Goal: Transaction & Acquisition: Book appointment/travel/reservation

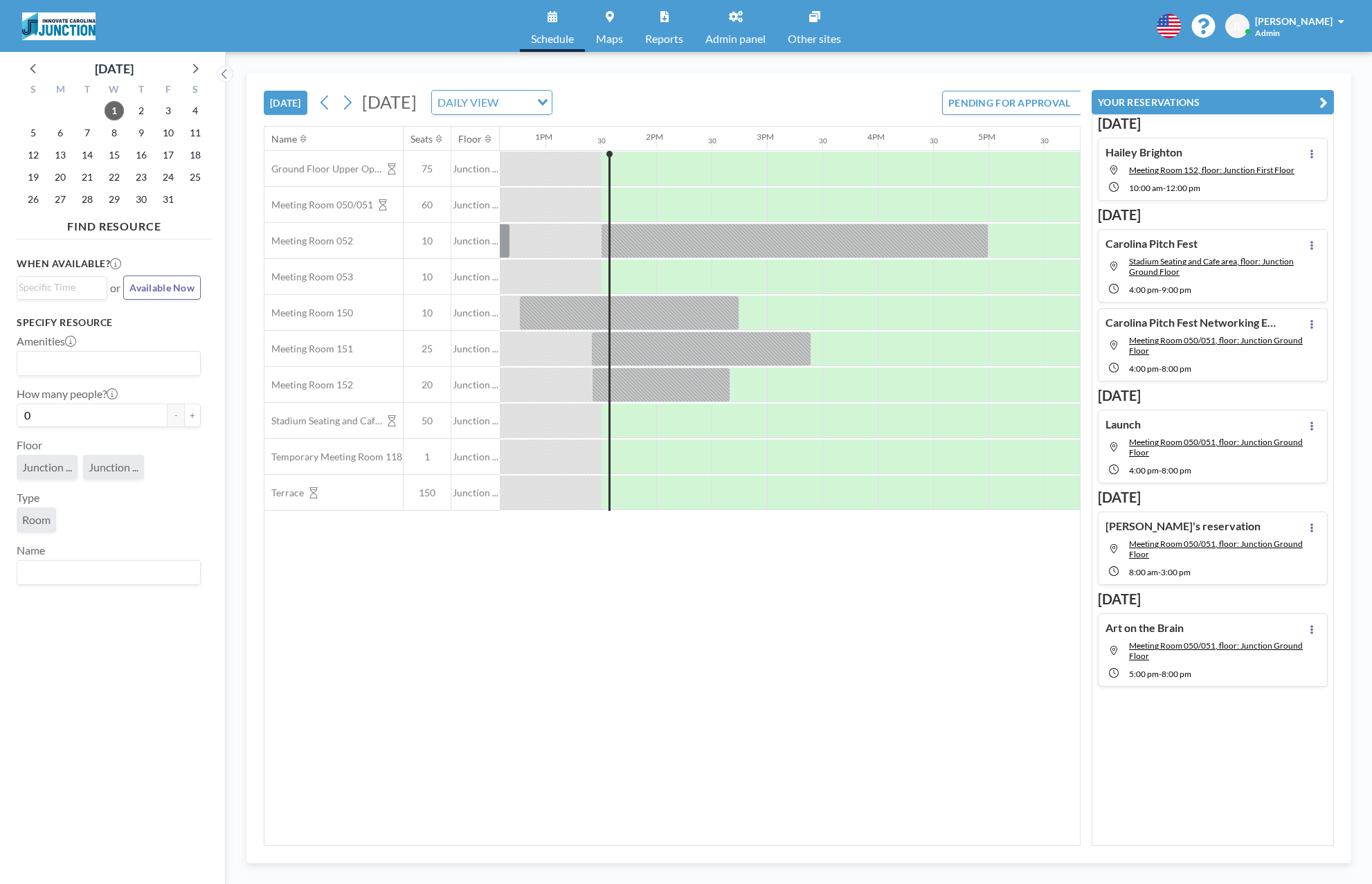
scroll to position [0, 1440]
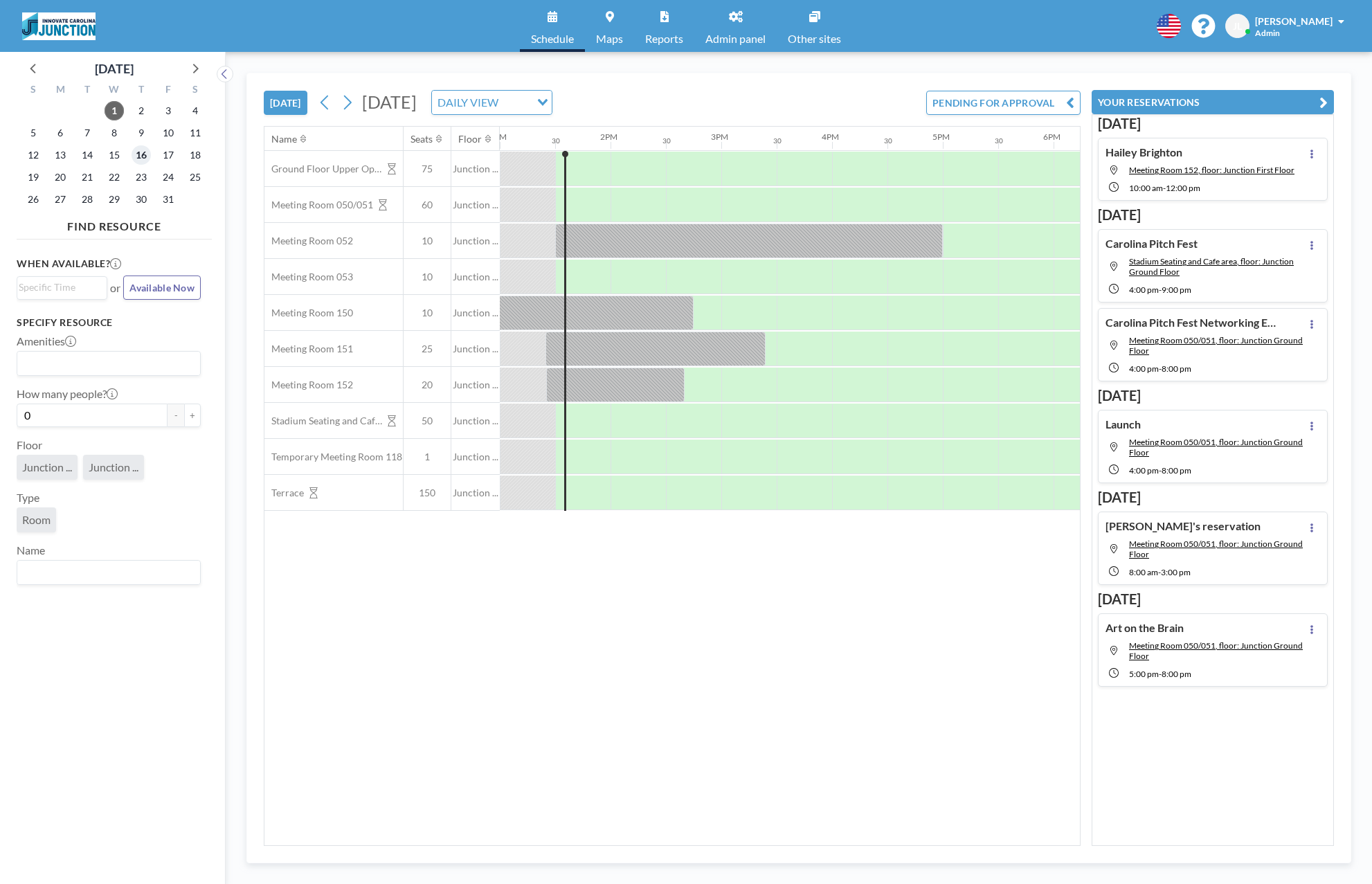
click at [141, 159] on span "16" at bounding box center [141, 155] width 20 height 20
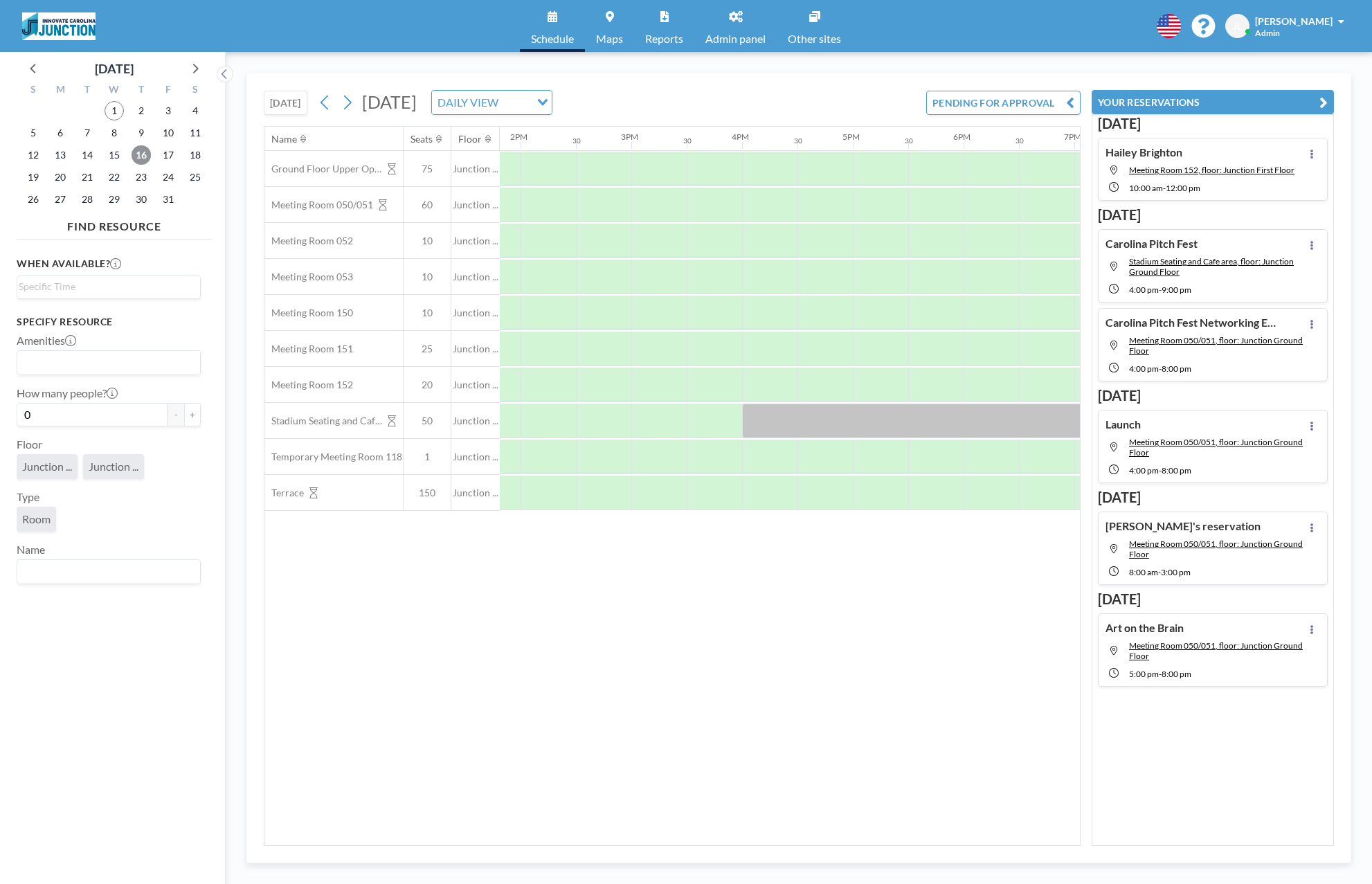
scroll to position [0, 1533]
click at [771, 210] on div at bounding box center [766, 205] width 56 height 35
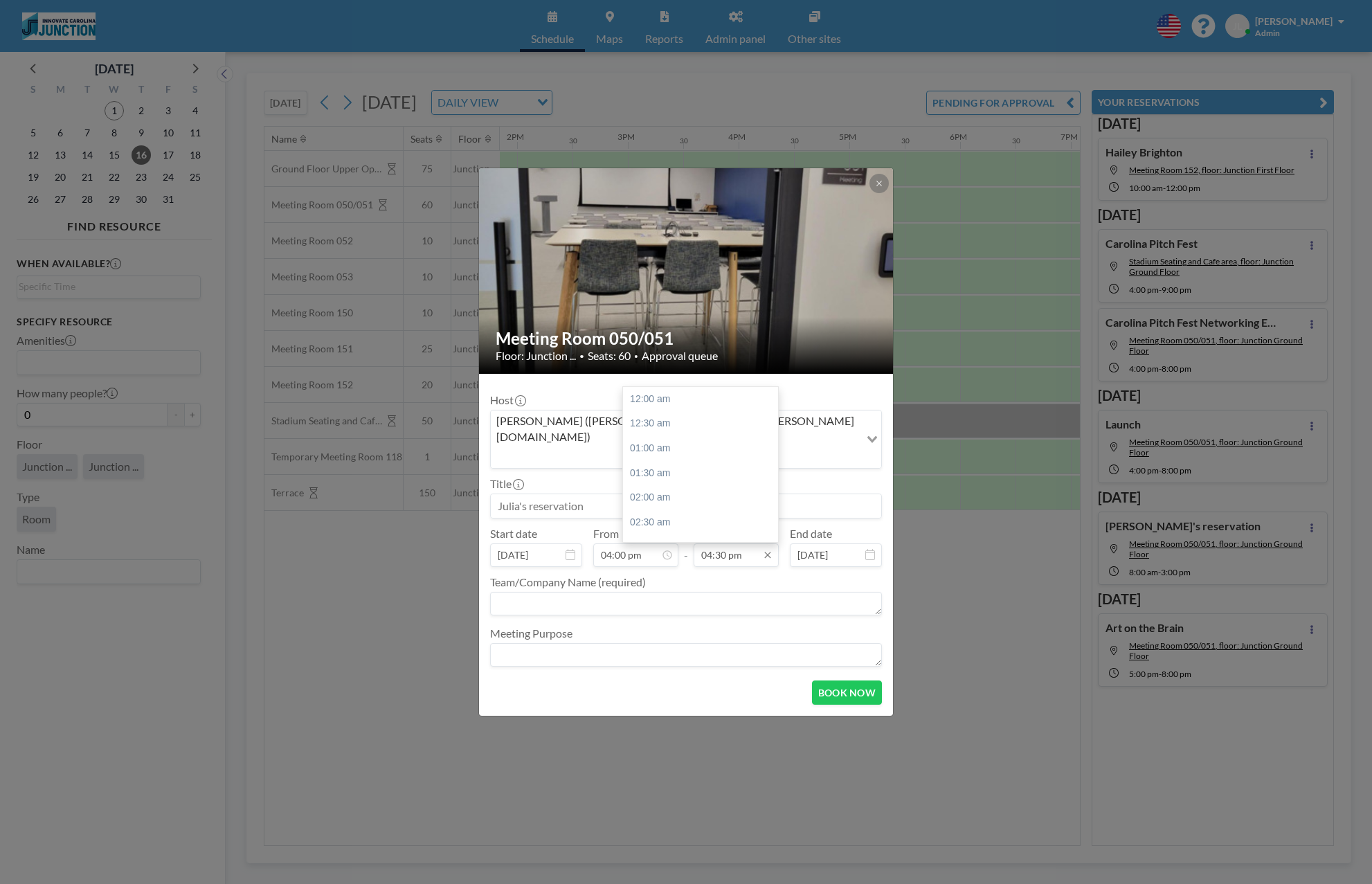
scroll to position [813, 0]
click at [769, 550] on icon at bounding box center [767, 555] width 11 height 11
click at [717, 512] on div "08:30 pm" at bounding box center [701, 523] width 155 height 25
type input "08:30 pm"
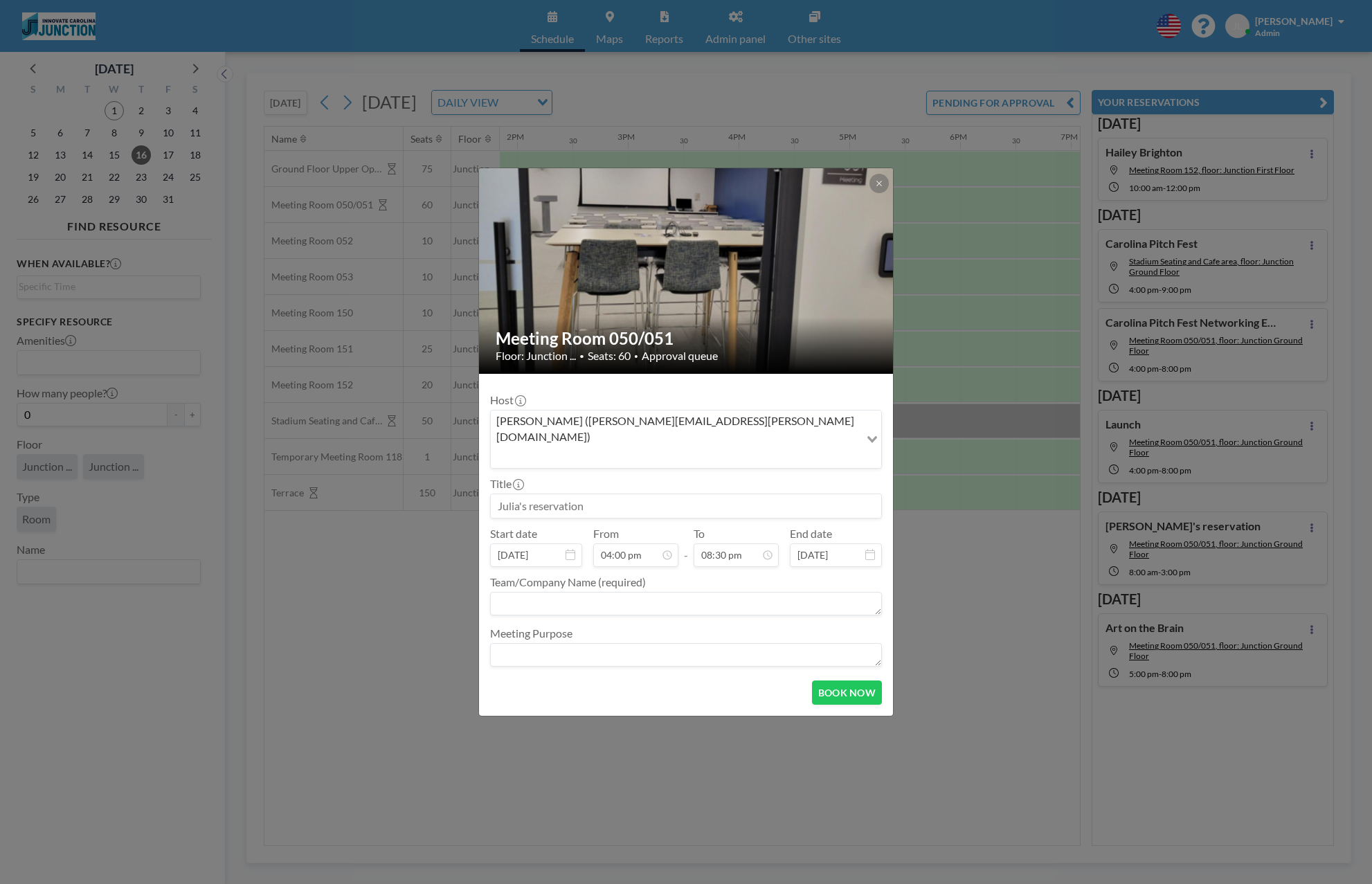
click at [605, 440] on div "[PERSON_NAME] ([PERSON_NAME][EMAIL_ADDRESS][PERSON_NAME][DOMAIN_NAME])" at bounding box center [675, 437] width 369 height 55
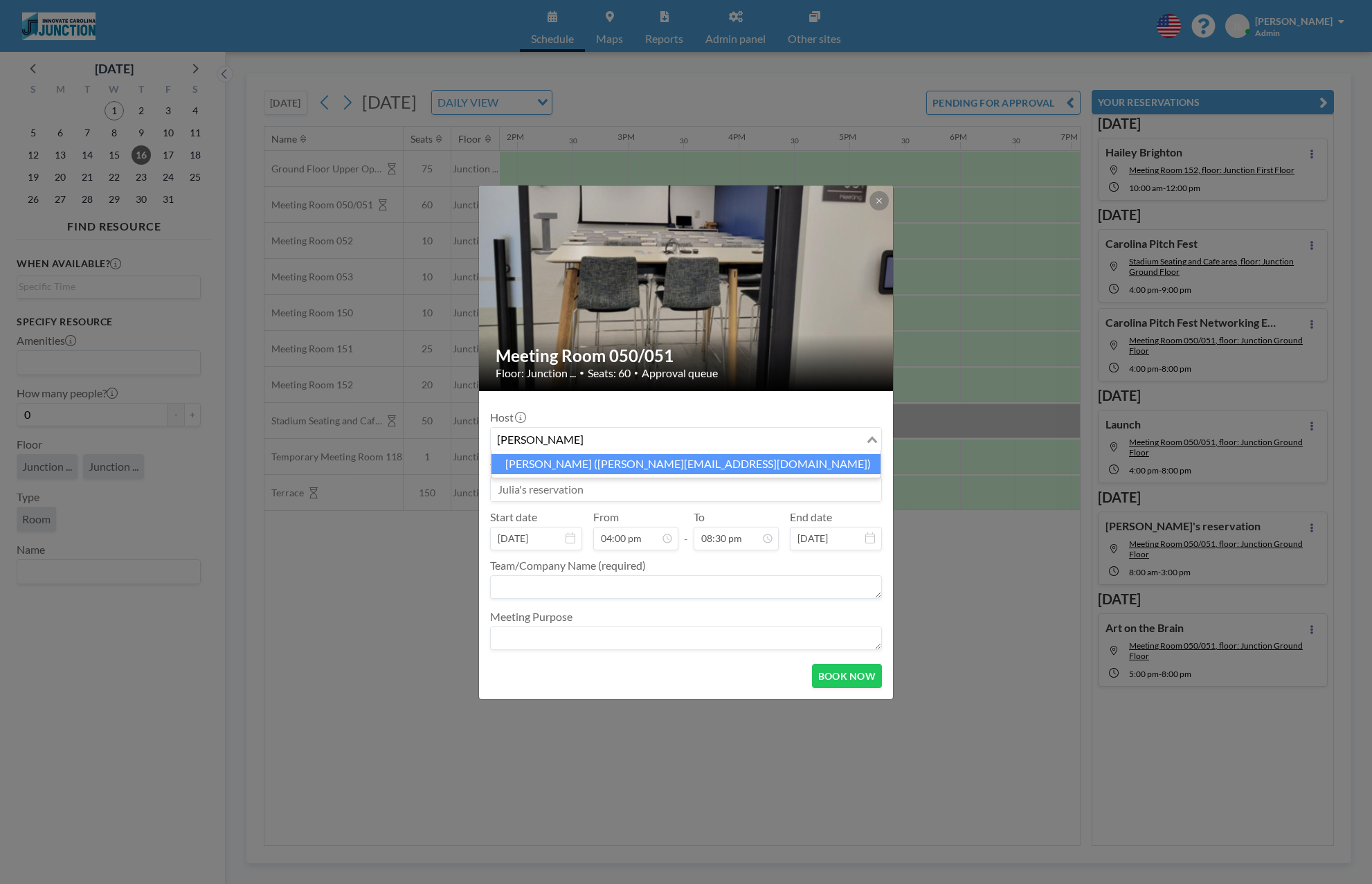
click at [603, 466] on li "[PERSON_NAME] ([PERSON_NAME][EMAIL_ADDRESS][DOMAIN_NAME])" at bounding box center [686, 464] width 389 height 20
type input "[PERSON_NAME]"
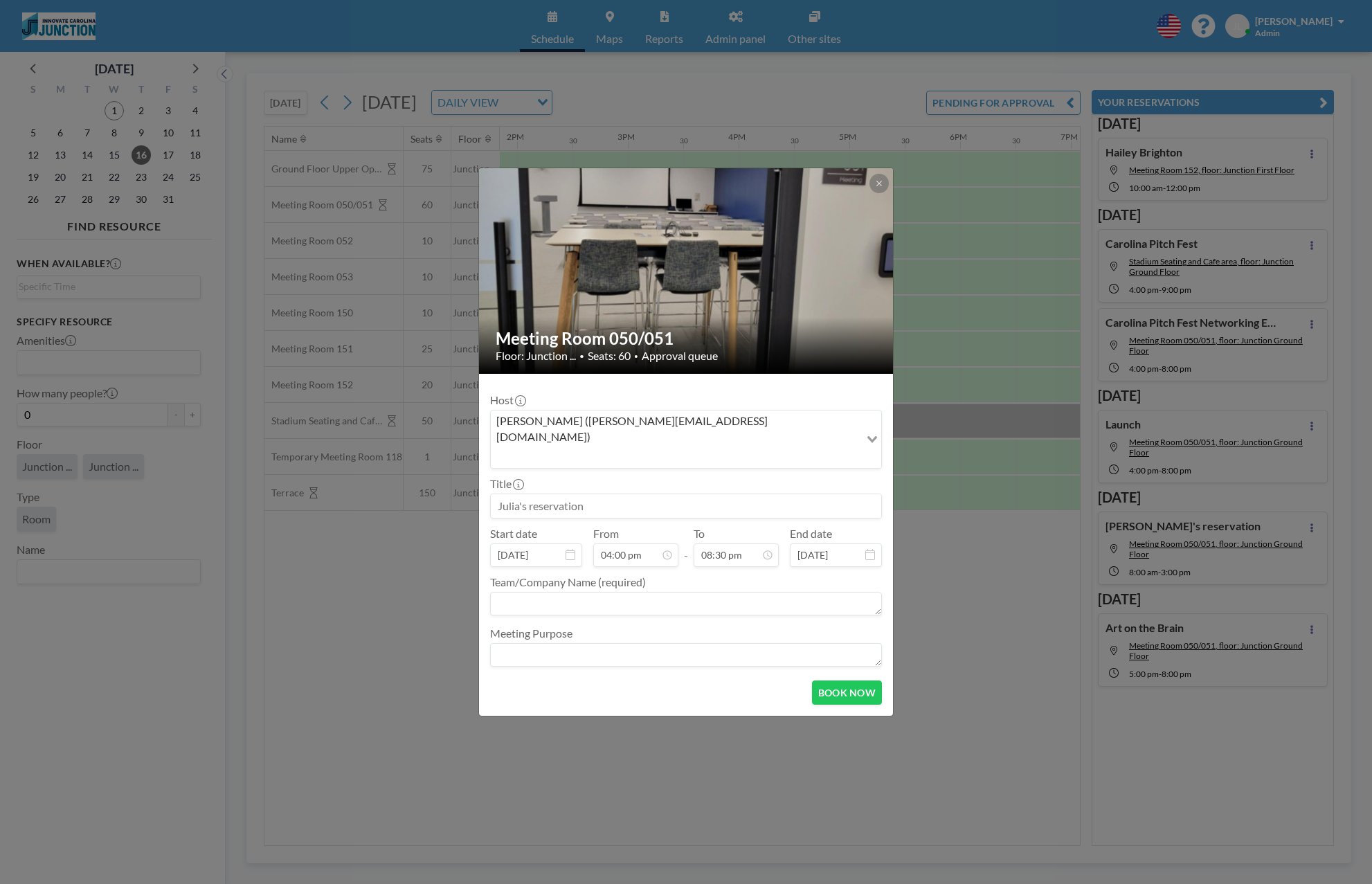
scroll to position [1010, 0]
click at [819, 680] on button "BOOK NOW" at bounding box center [847, 692] width 69 height 24
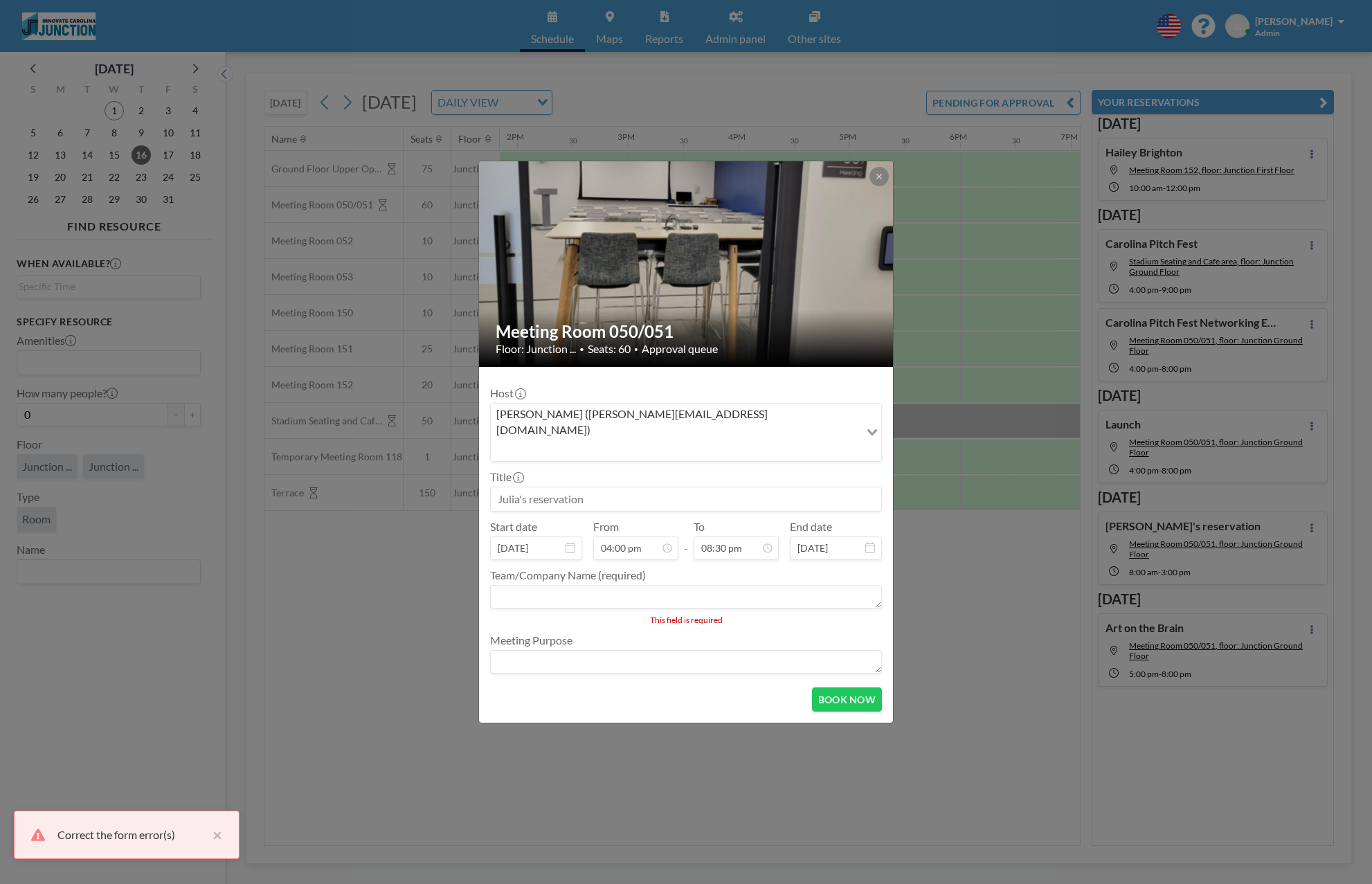
click at [674, 585] on textarea at bounding box center [686, 597] width 392 height 24
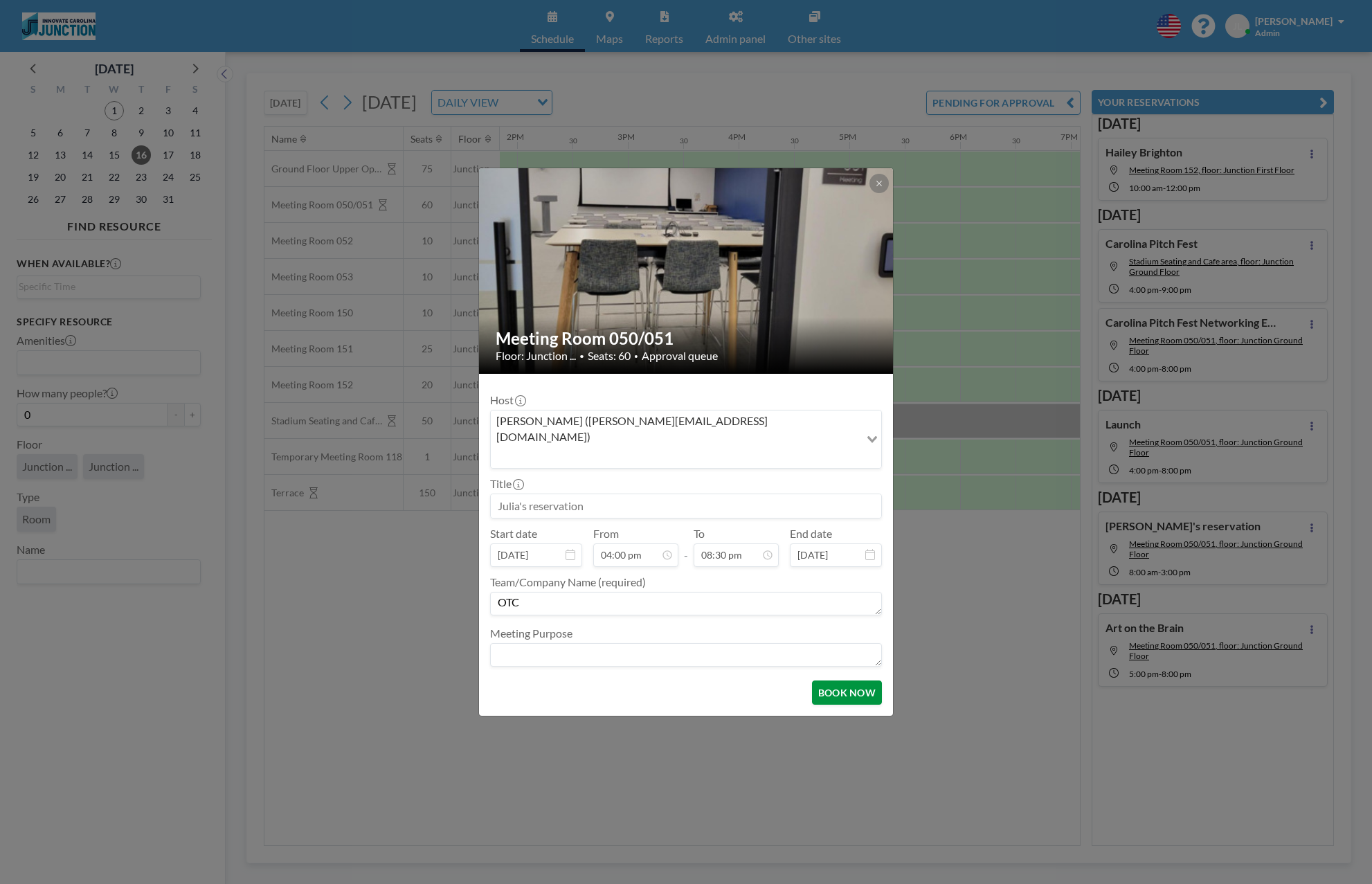
type textarea "OTC"
click at [863, 683] on button "BOOK NOW" at bounding box center [847, 692] width 69 height 24
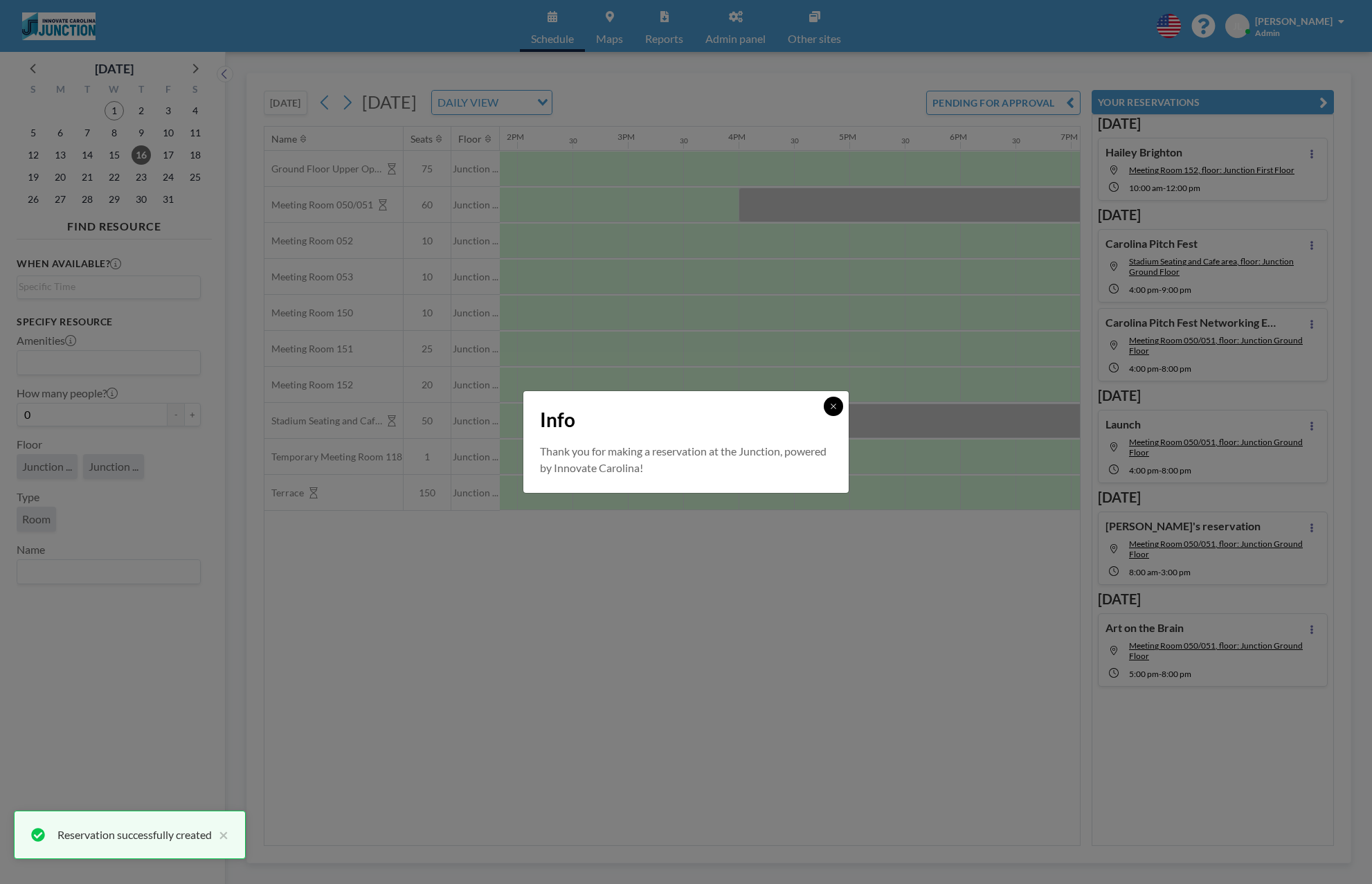
click at [837, 407] on icon at bounding box center [833, 406] width 8 height 8
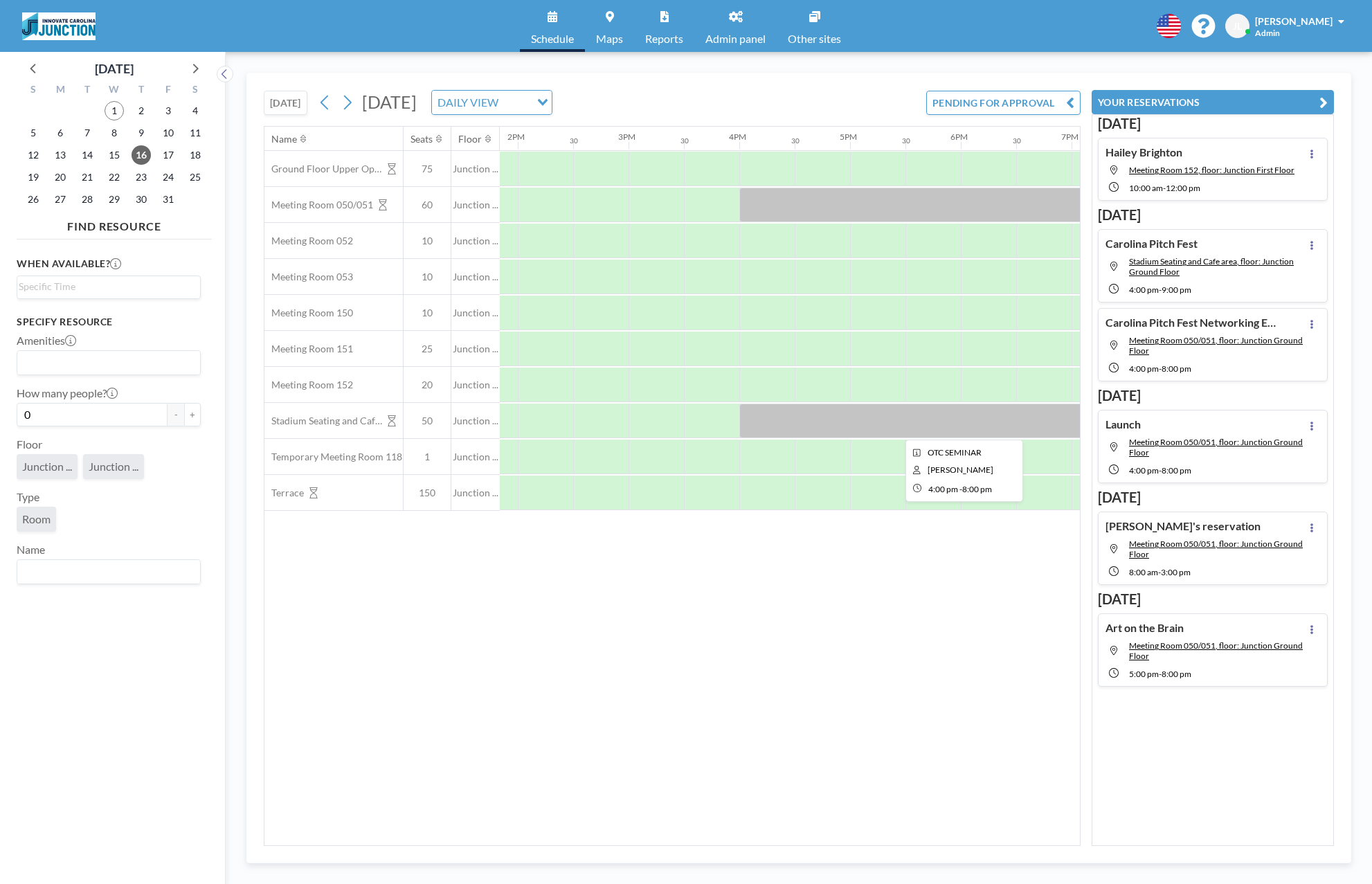
scroll to position [0, 1535]
click at [205, 66] on div at bounding box center [194, 68] width 21 height 21
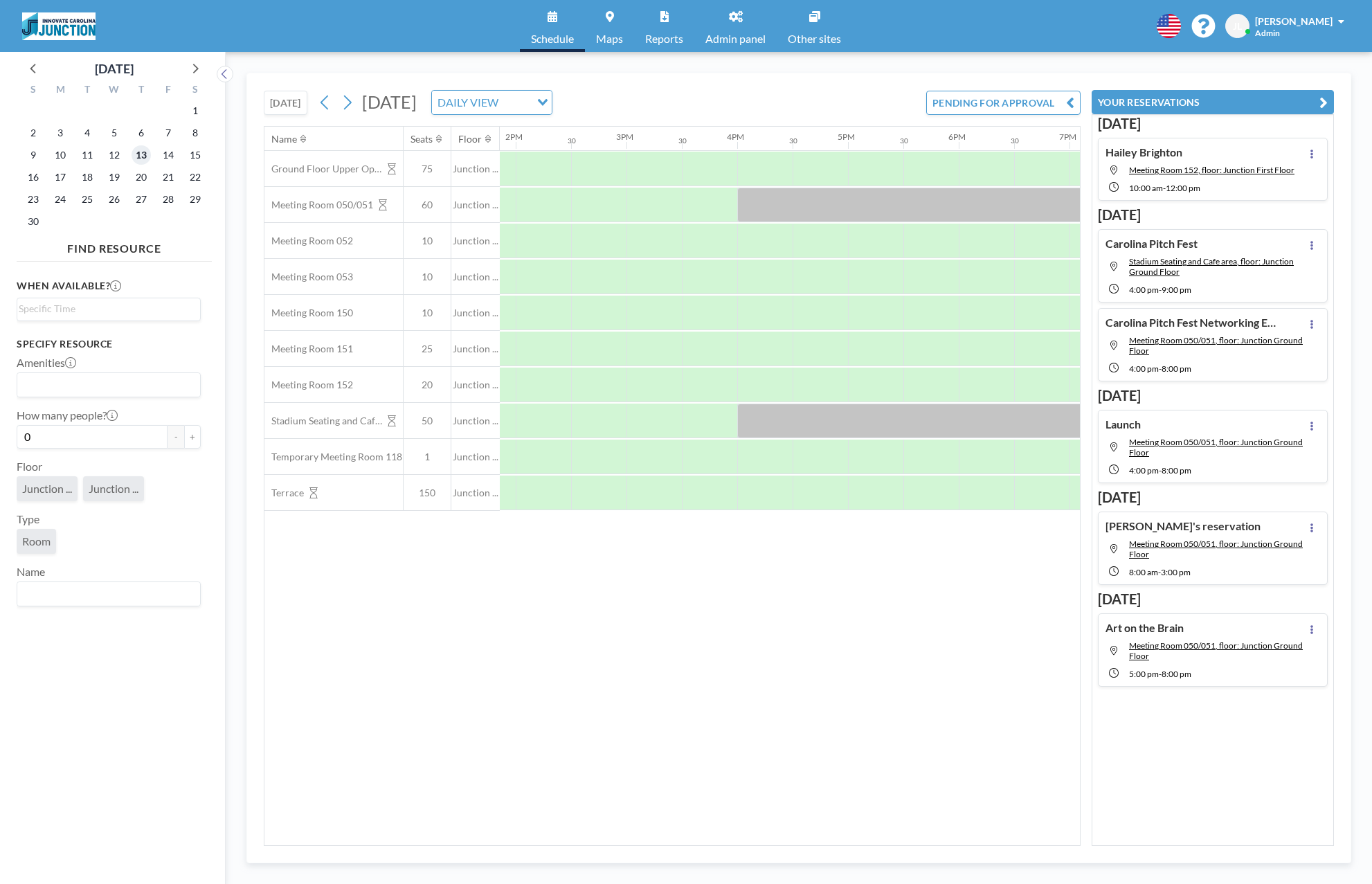
click at [148, 155] on span "13" at bounding box center [141, 155] width 20 height 20
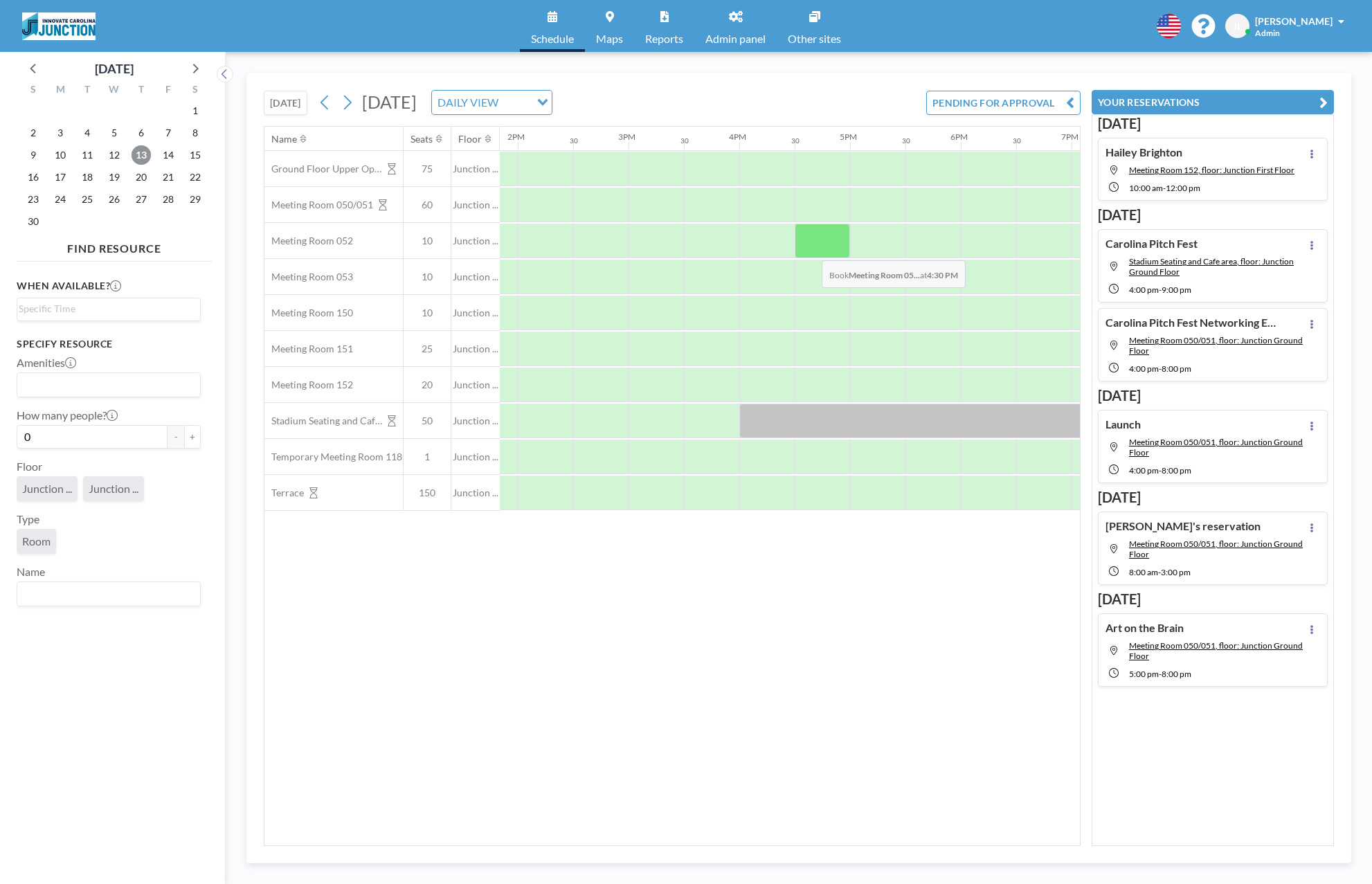
scroll to position [0, 1533]
click at [760, 233] on div at bounding box center [766, 240] width 56 height 35
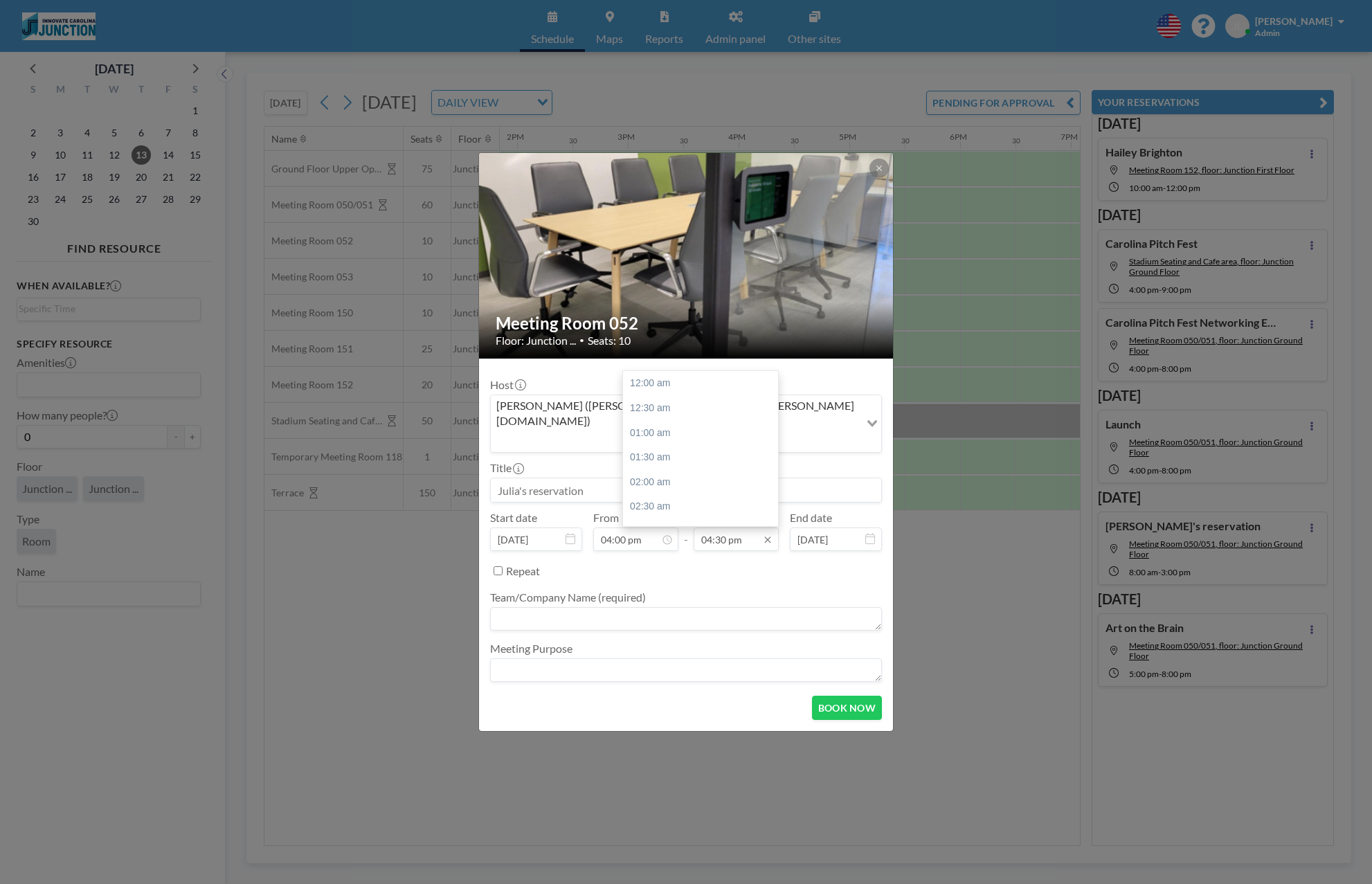
scroll to position [813, 0]
click at [727, 527] on input "04:30 pm" at bounding box center [737, 539] width 85 height 24
click at [958, 465] on div "Meeting Room 052 Floor: Junction ... • Seats: 10 Host [PERSON_NAME] ([PERSON_NA…" at bounding box center [686, 442] width 1372 height 884
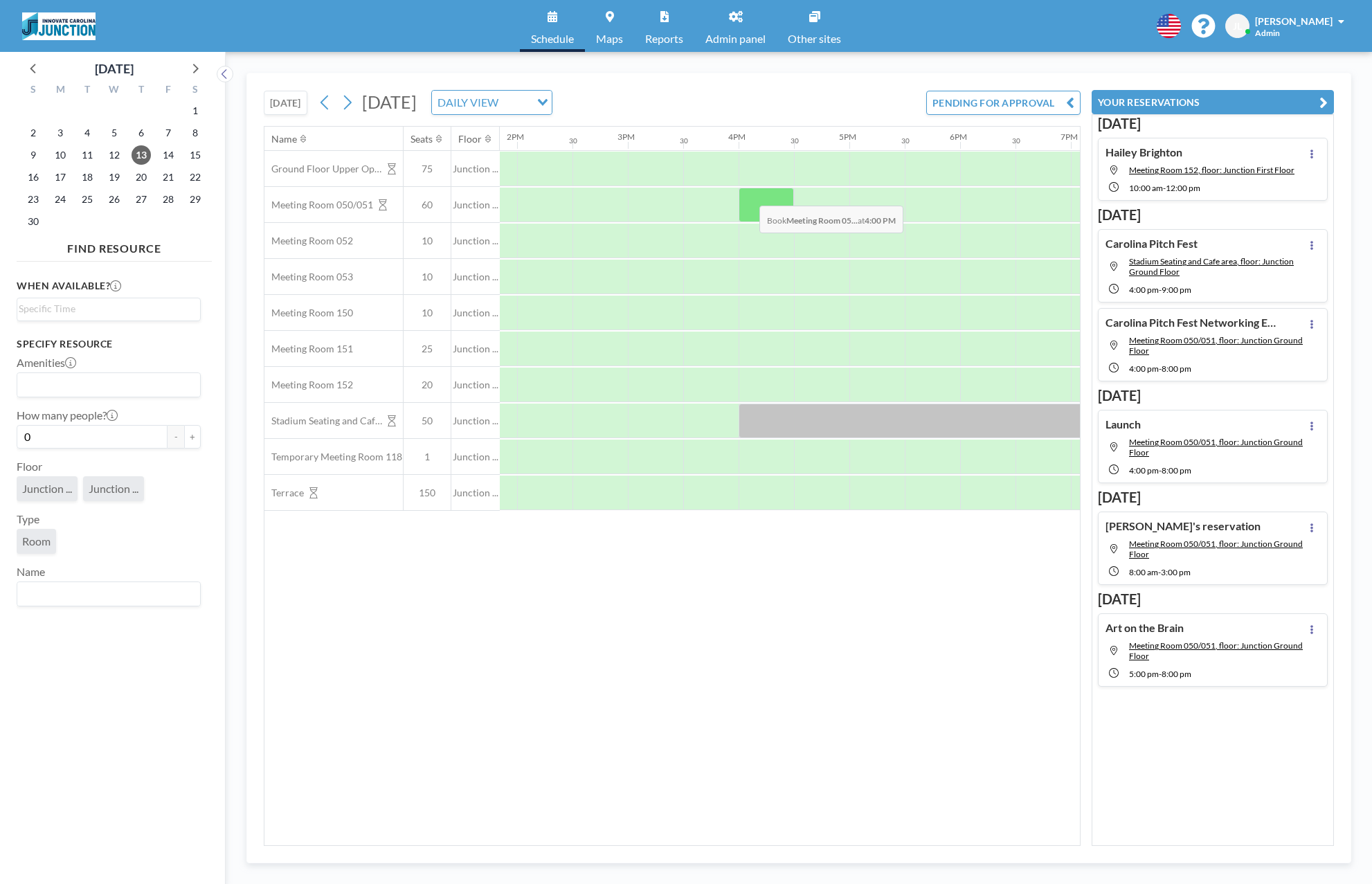
click at [755, 196] on div at bounding box center [766, 205] width 56 height 35
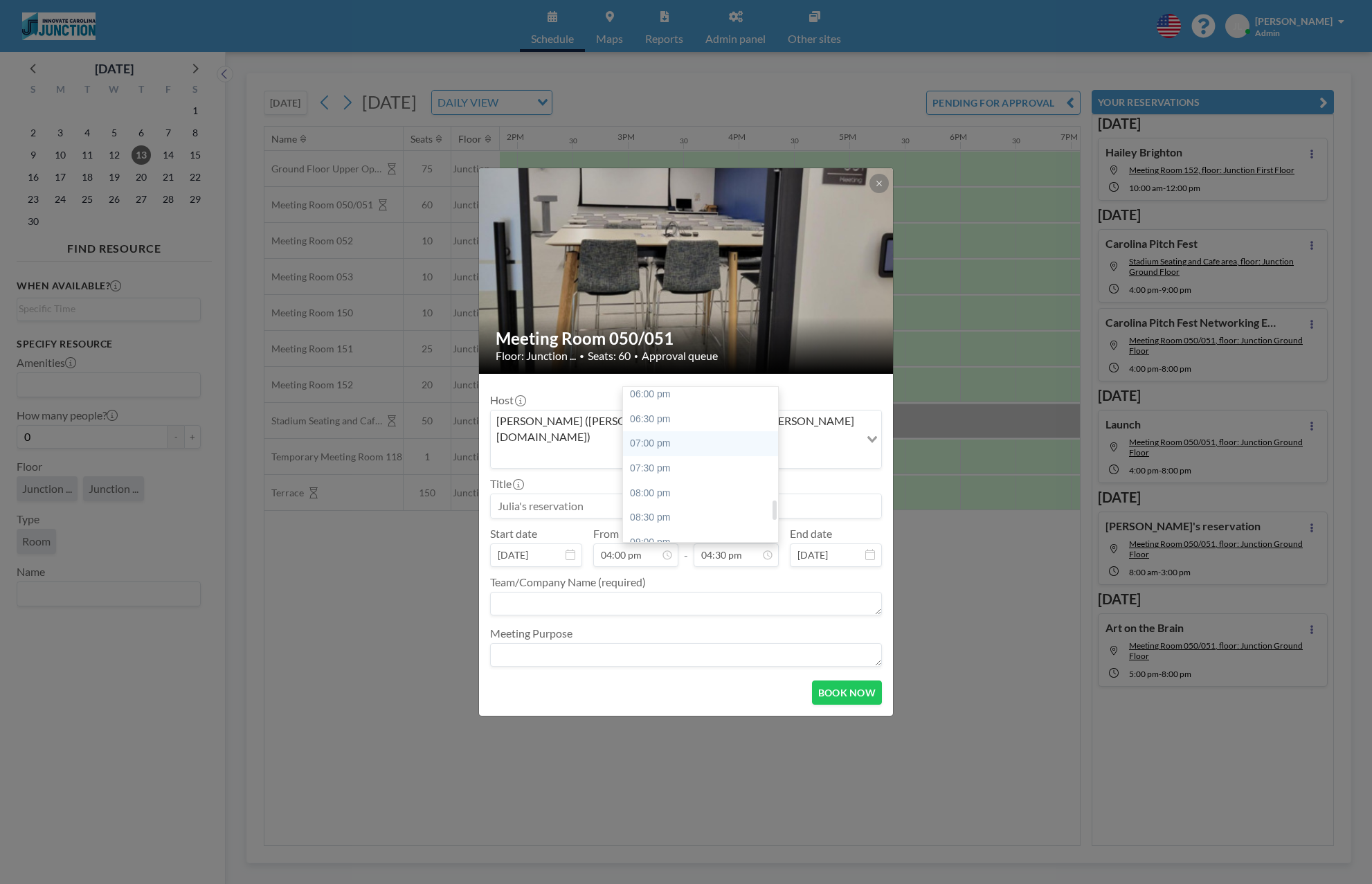
scroll to position [896, 0]
click at [724, 503] on div "08:30 pm" at bounding box center [701, 515] width 155 height 25
type input "08:30 pm"
click at [646, 439] on div "[PERSON_NAME] ([PERSON_NAME][EMAIL_ADDRESS][PERSON_NAME][DOMAIN_NAME])" at bounding box center [675, 437] width 369 height 55
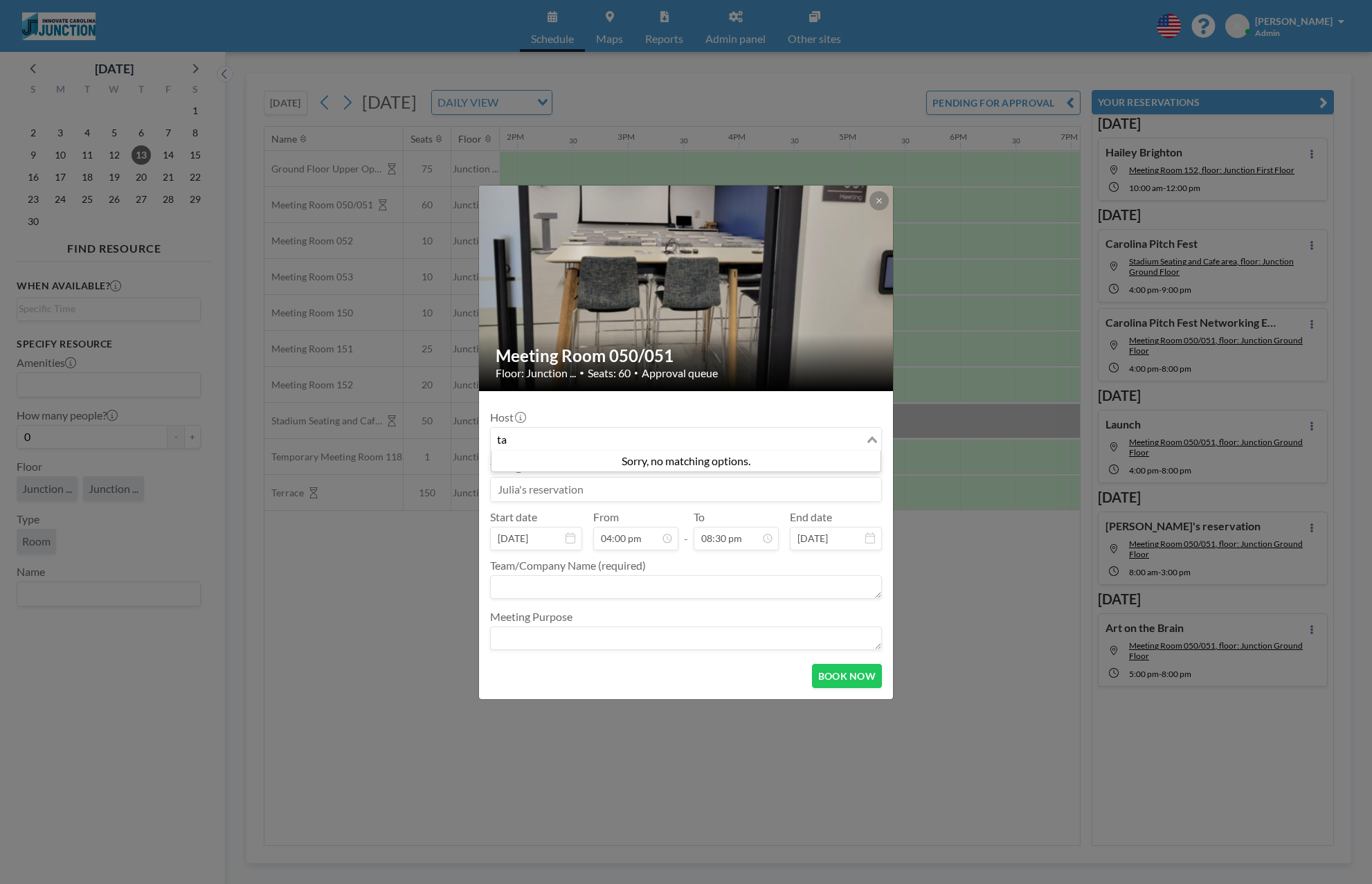
type input "t"
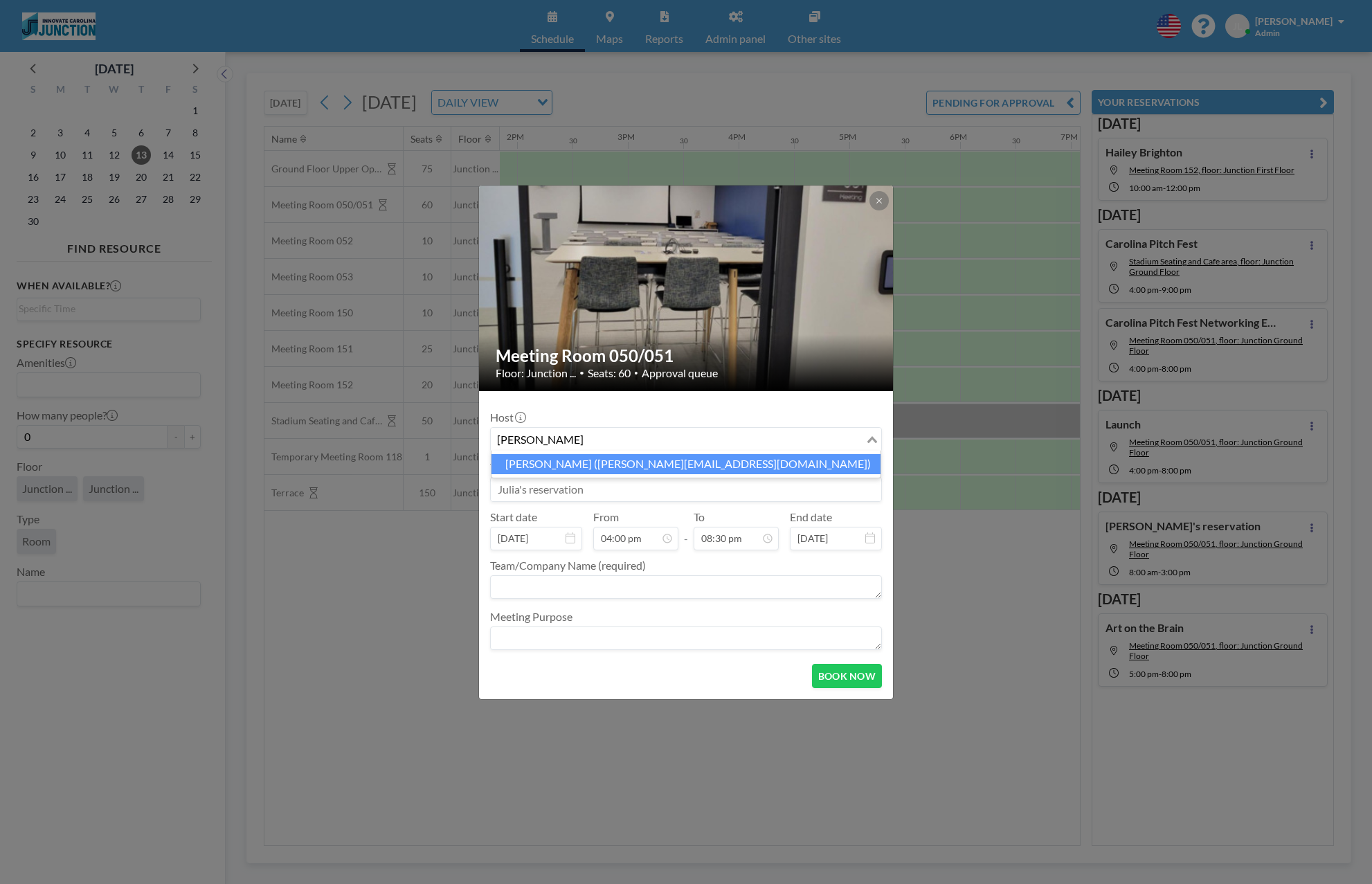
click at [614, 457] on li "[PERSON_NAME] ([PERSON_NAME][EMAIL_ADDRESS][DOMAIN_NAME])" at bounding box center [686, 464] width 389 height 20
type input "[PERSON_NAME]"
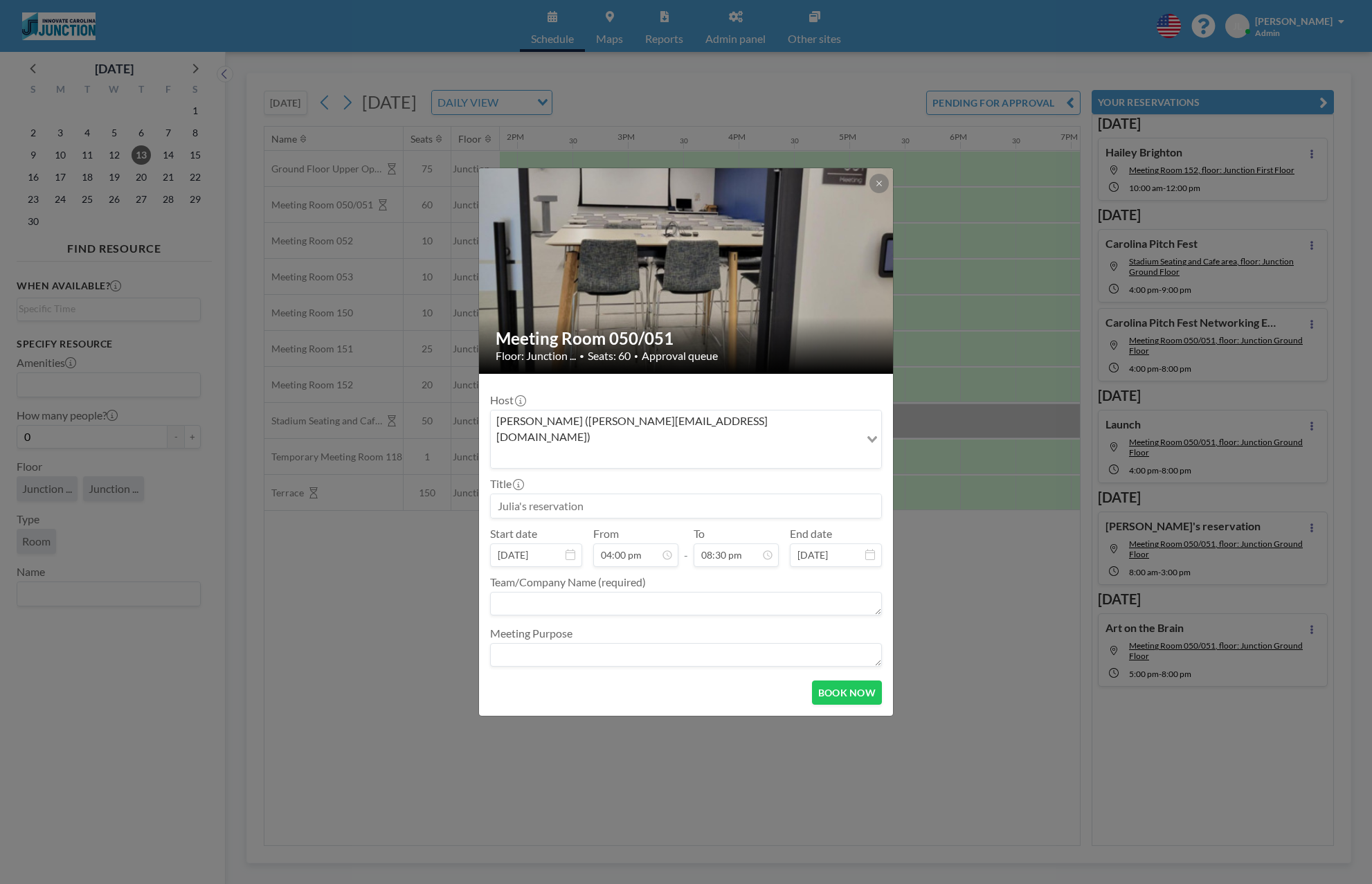
click at [584, 495] on input at bounding box center [685, 507] width 390 height 24
type input "OTC Seminar"
click at [839, 686] on button "BOOK NOW" at bounding box center [847, 692] width 69 height 24
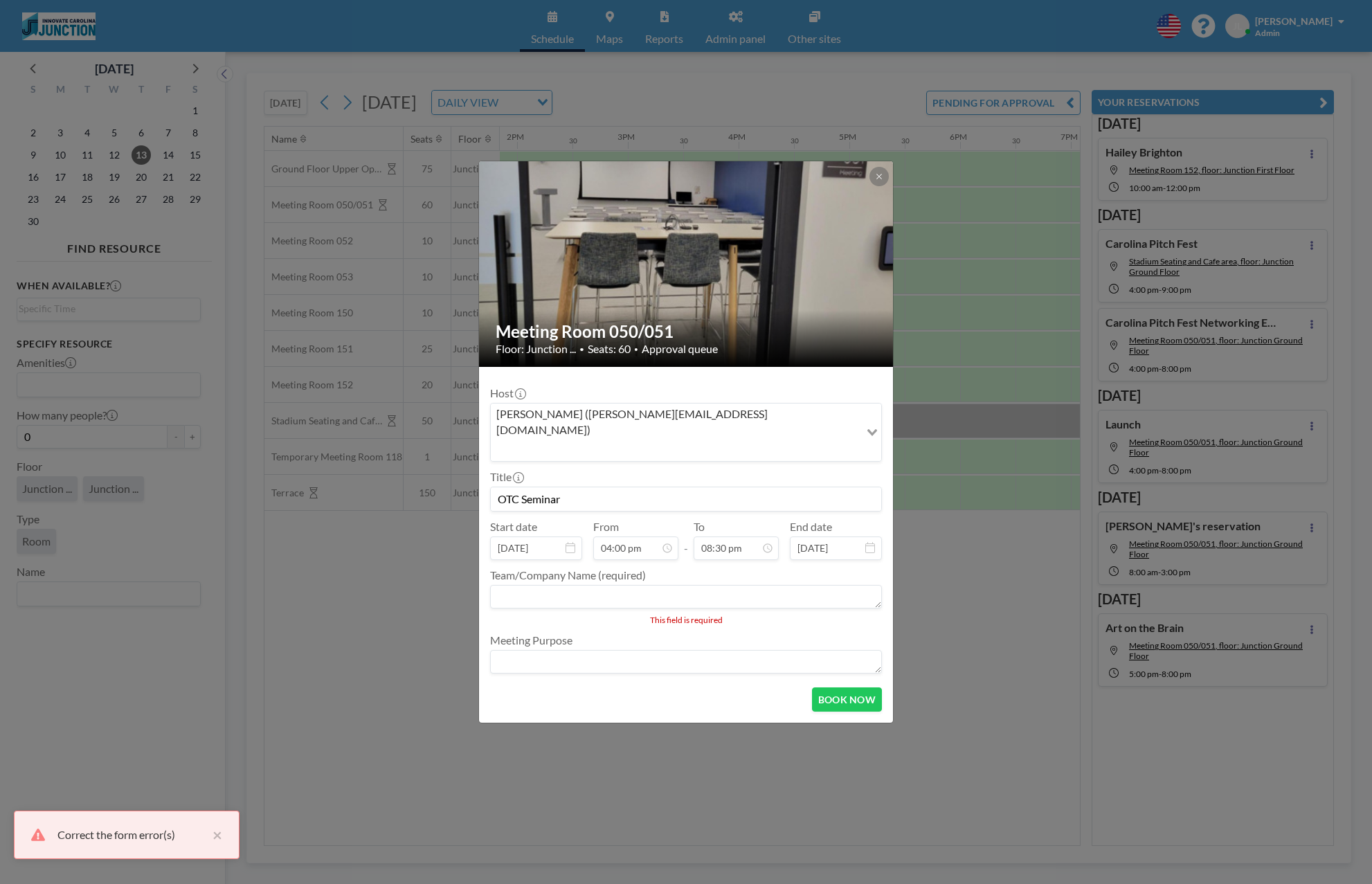
click at [692, 586] on textarea at bounding box center [686, 597] width 392 height 24
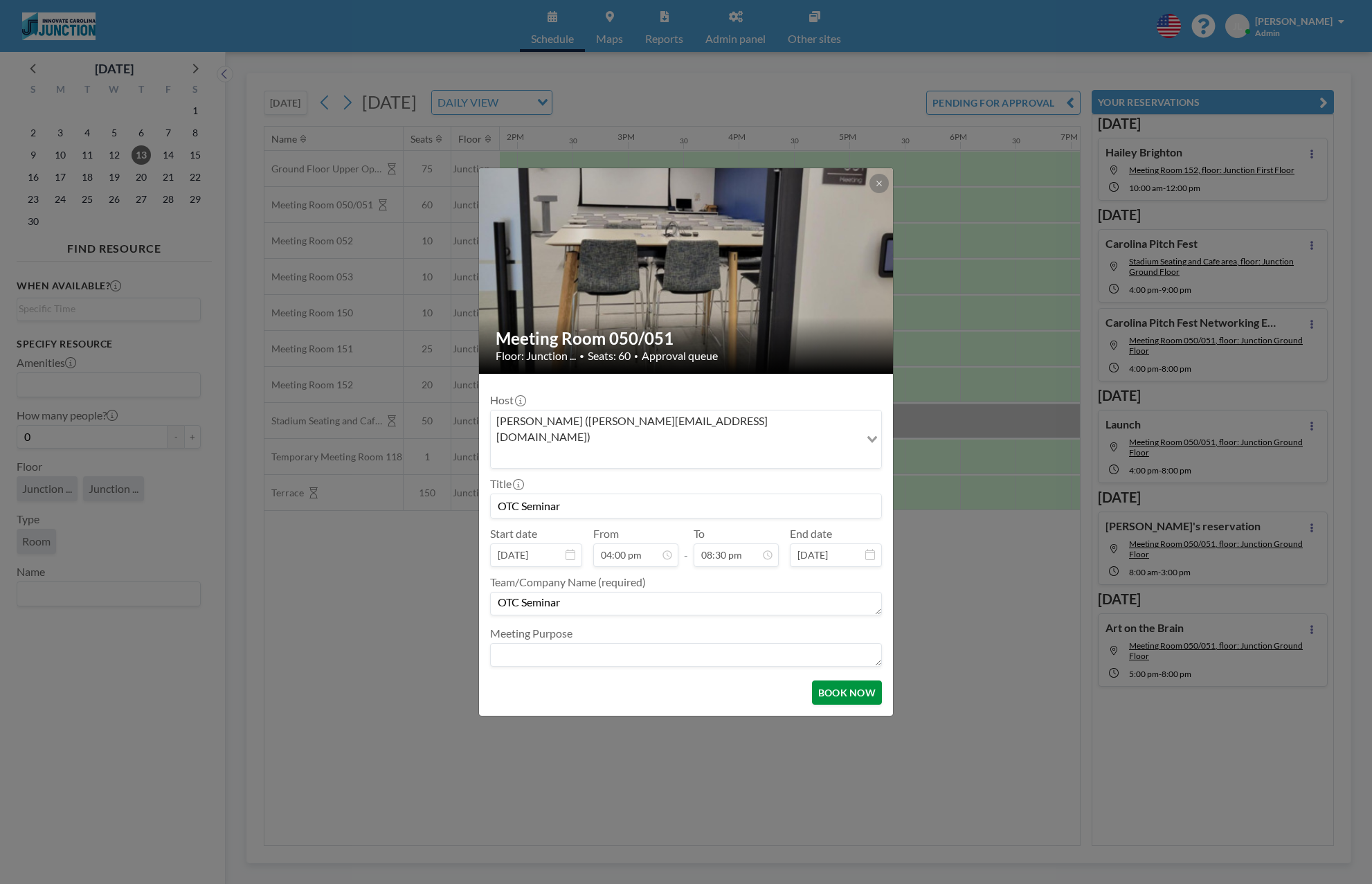
type textarea "OTC Seminar"
click at [862, 680] on button "BOOK NOW" at bounding box center [847, 692] width 69 height 24
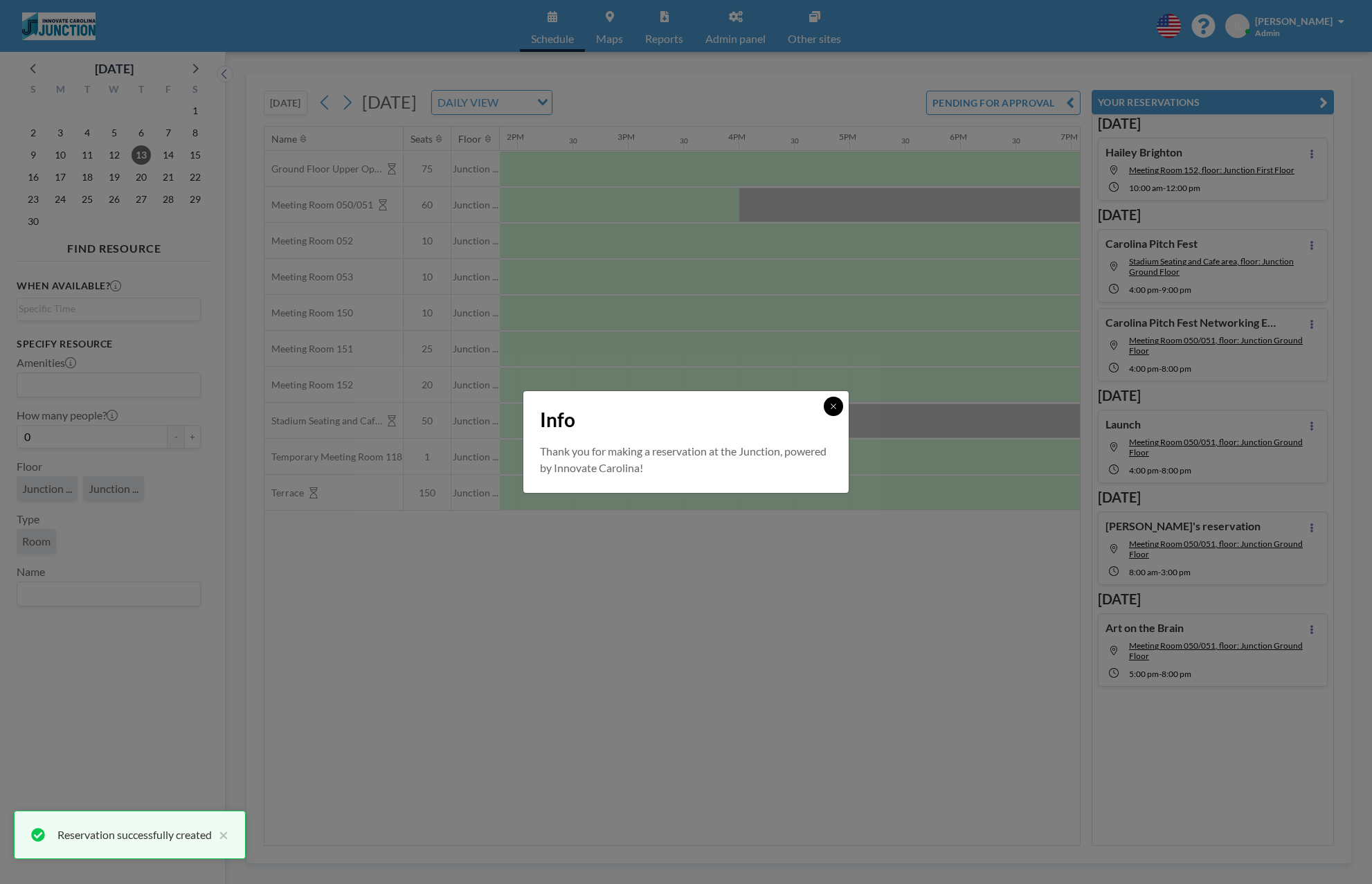
click at [828, 403] on button at bounding box center [834, 407] width 20 height 20
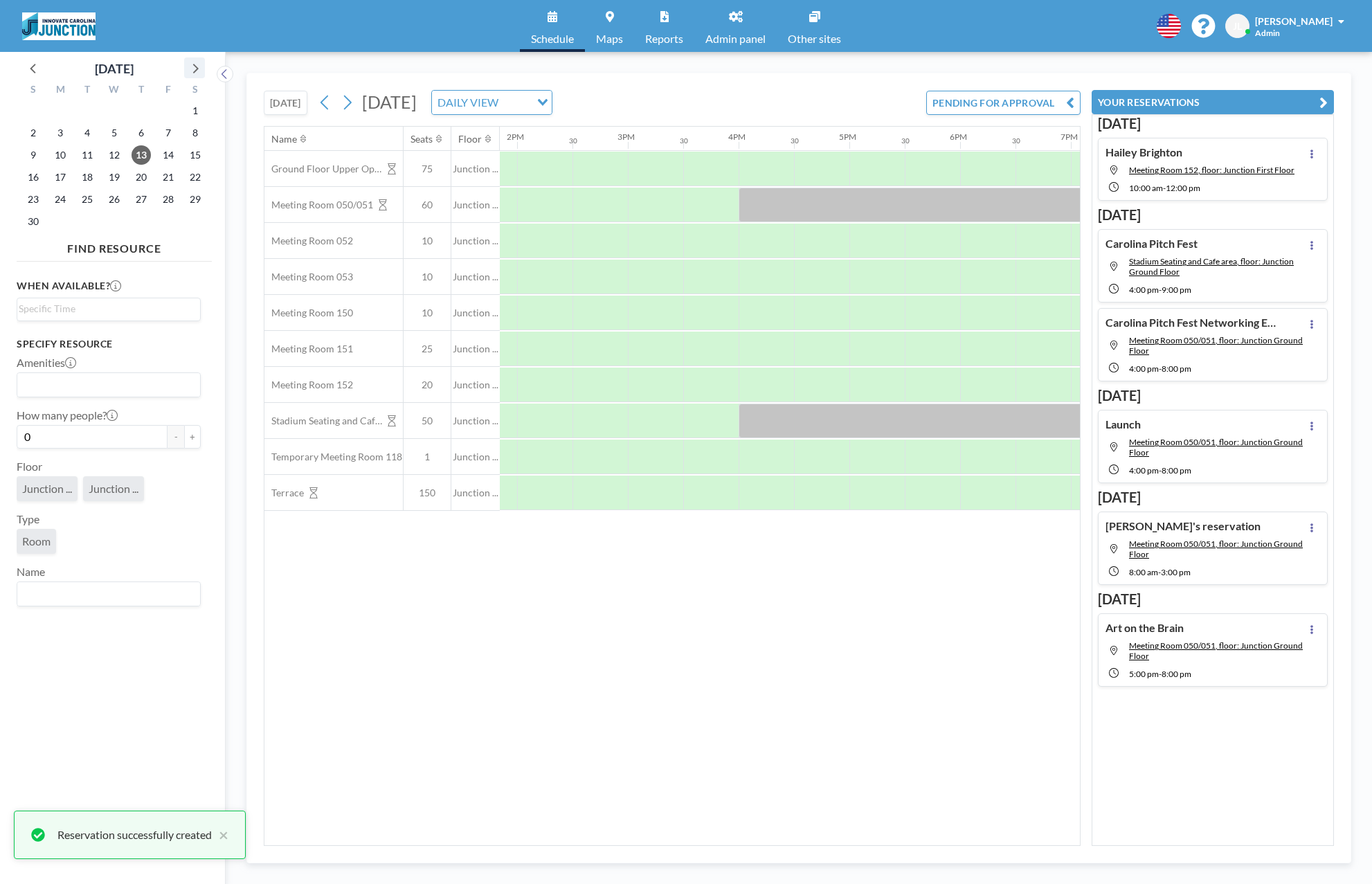
click at [197, 66] on icon at bounding box center [195, 68] width 18 height 18
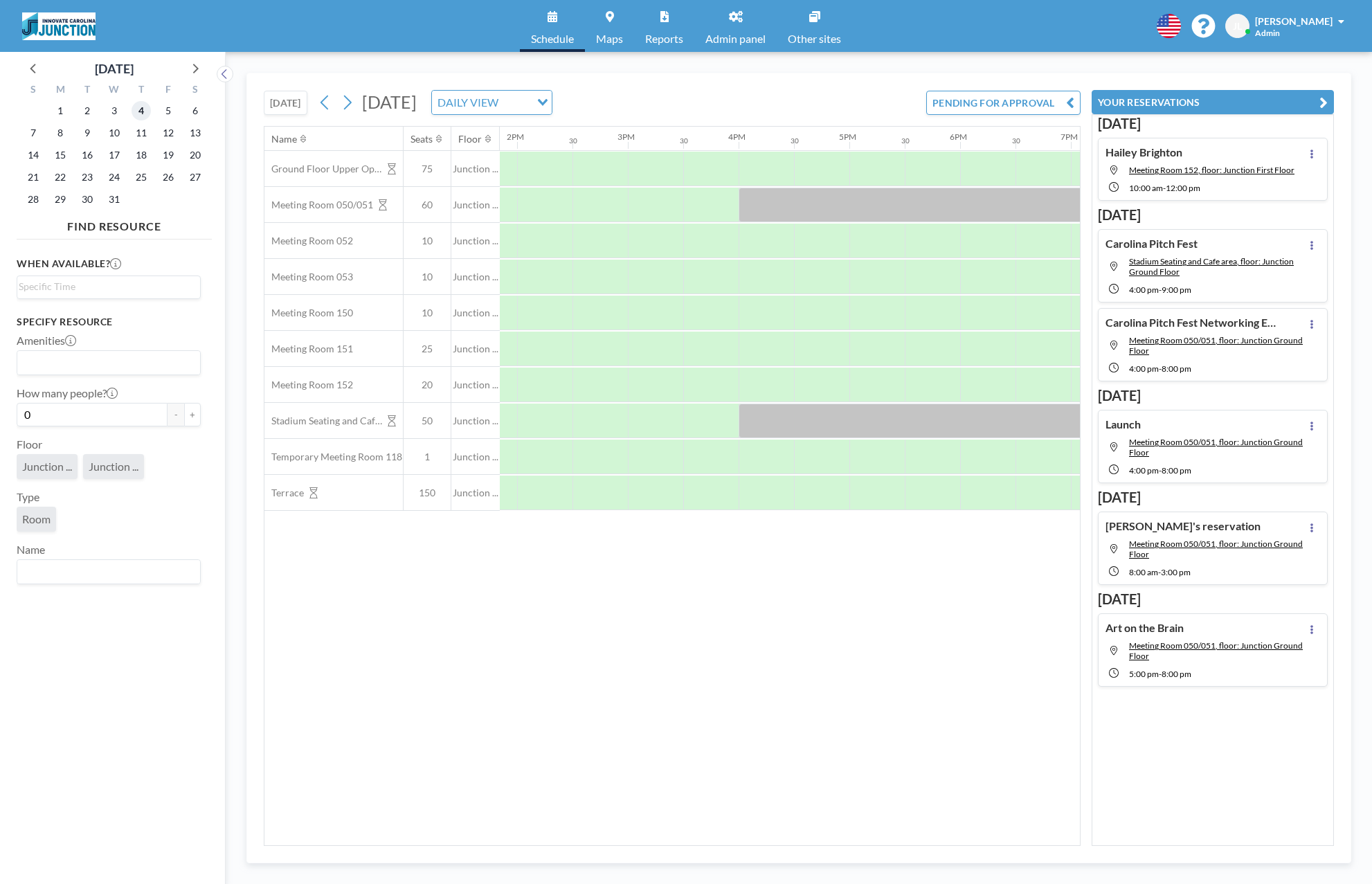
click at [138, 108] on span "4" at bounding box center [141, 111] width 20 height 20
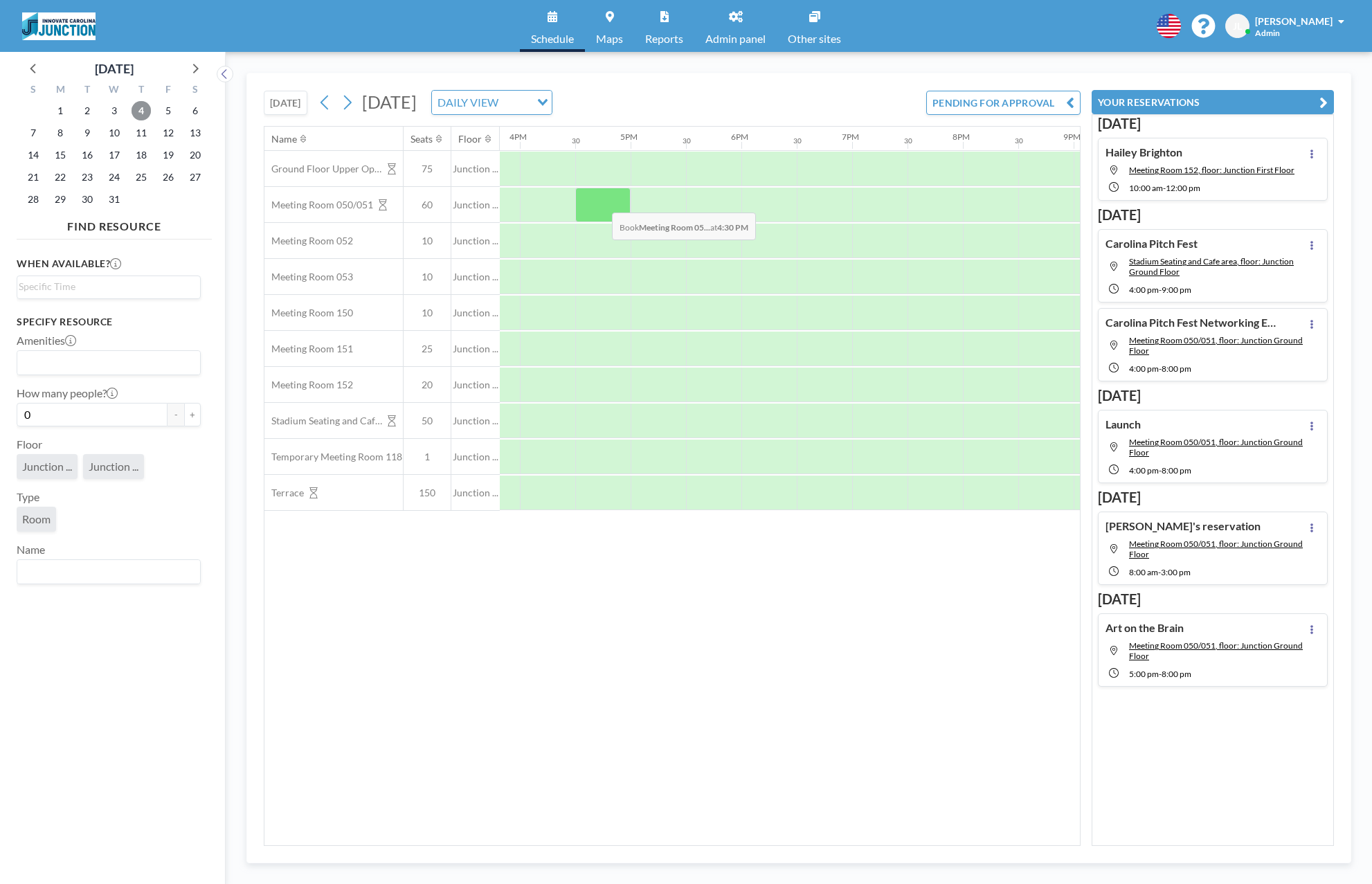
scroll to position [0, 1754]
click at [571, 207] on div at bounding box center [546, 205] width 56 height 35
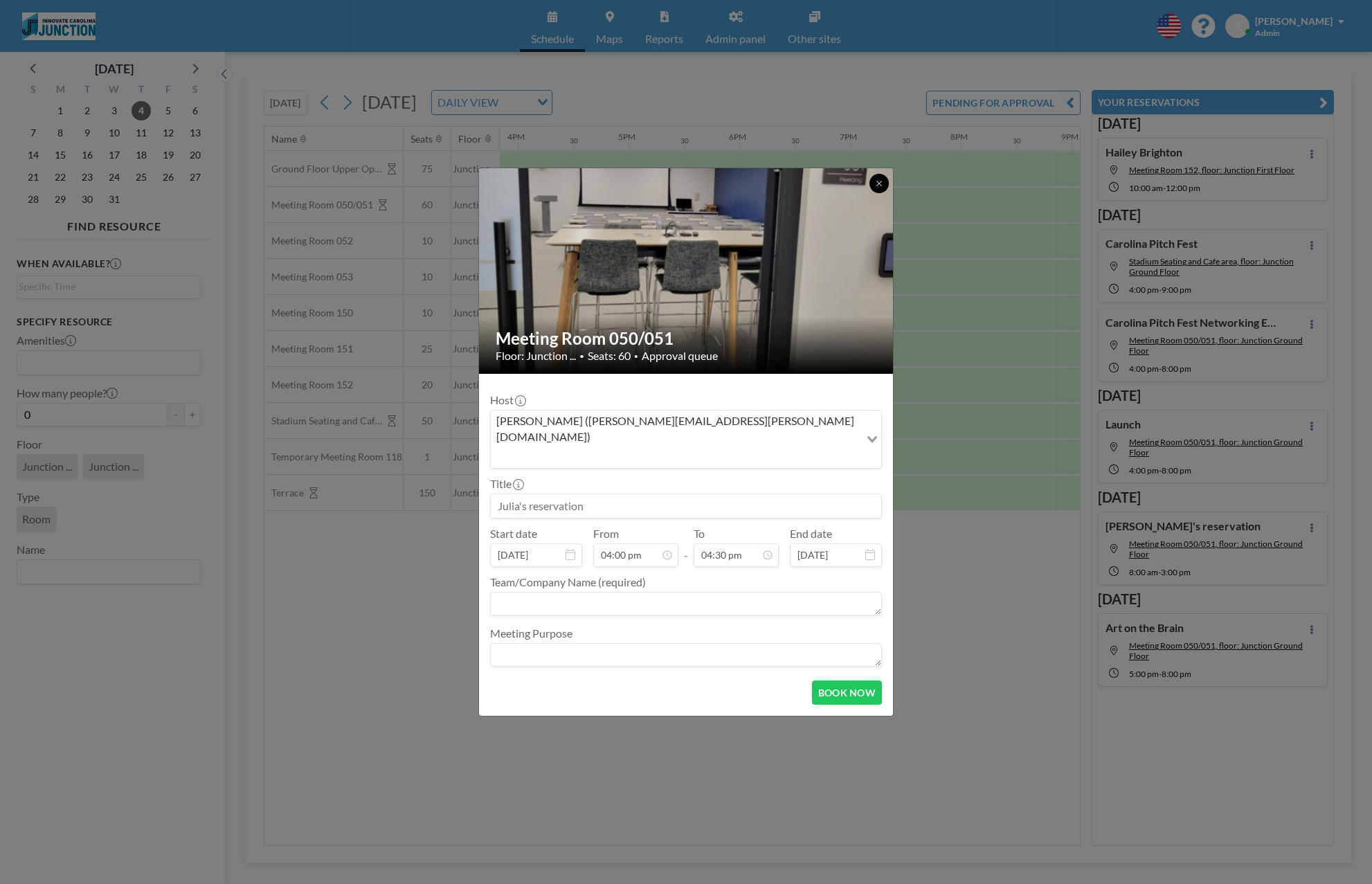
click at [885, 194] on button at bounding box center [880, 184] width 20 height 20
